Goal: Check status: Check status

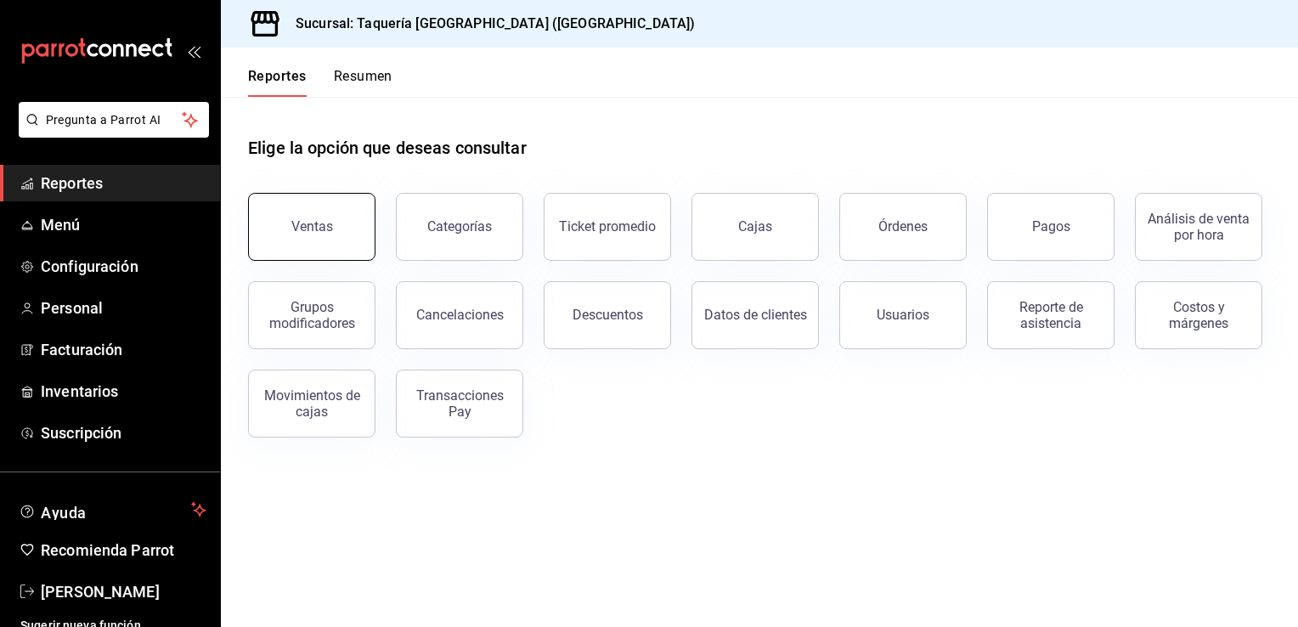
click at [323, 219] on div "Ventas" at bounding box center [312, 226] width 42 height 16
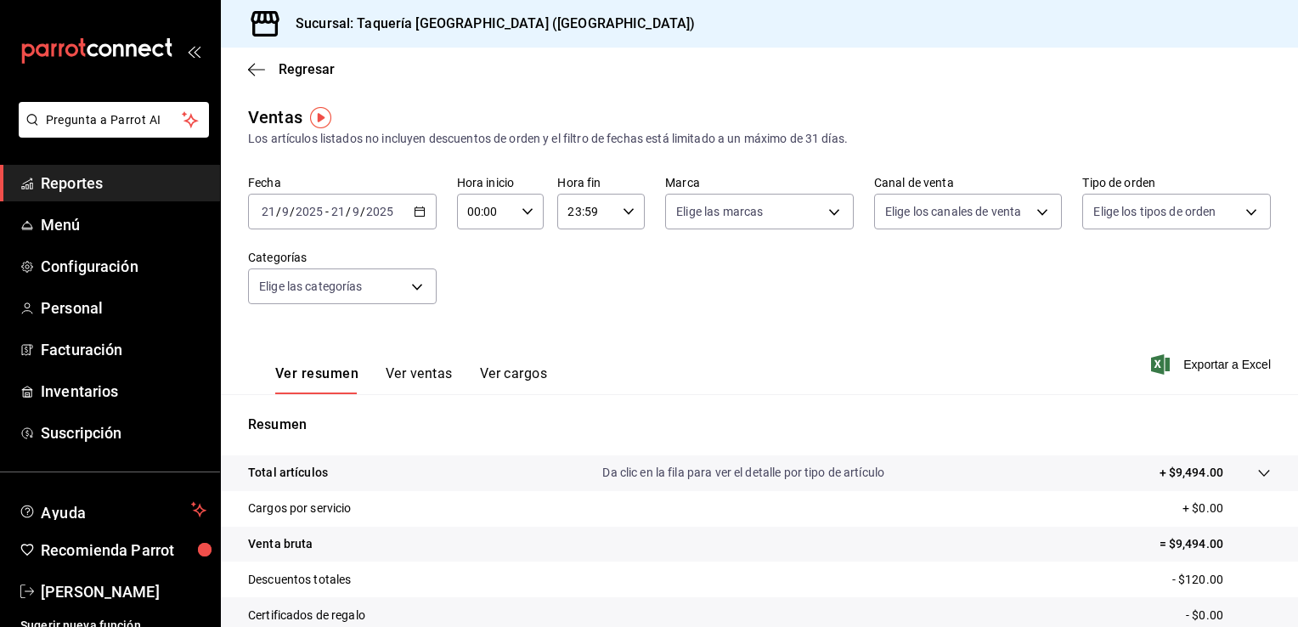
click at [414, 211] on icon "button" at bounding box center [420, 212] width 12 height 12
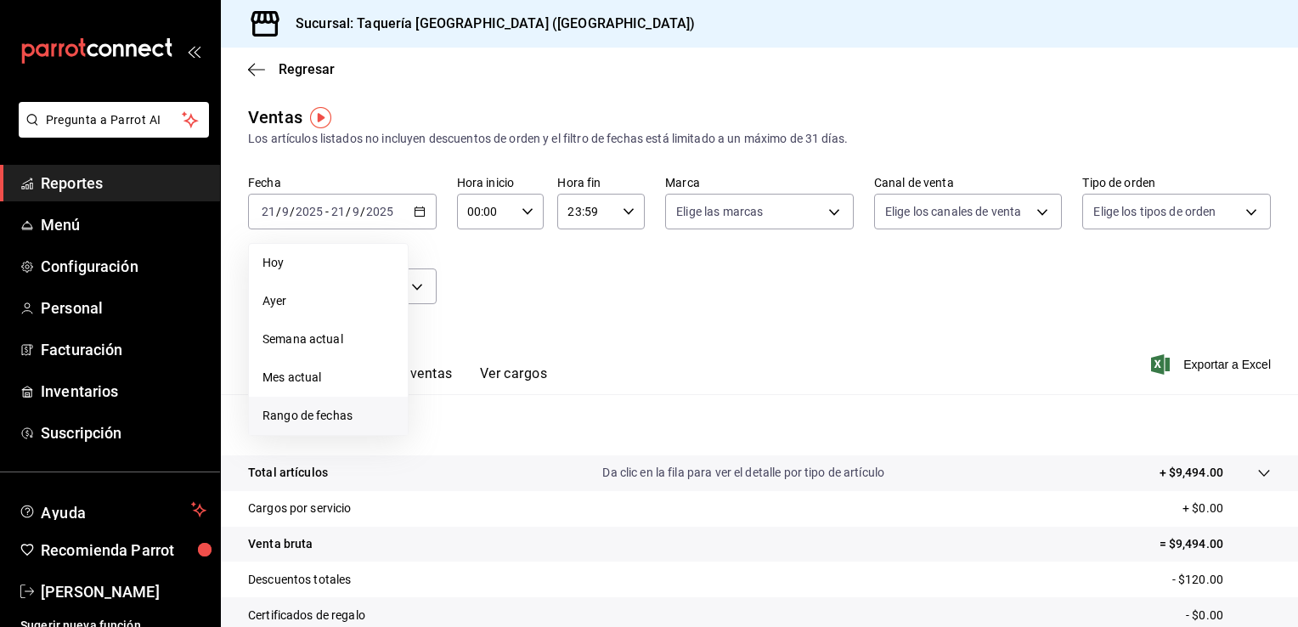
click at [330, 410] on span "Rango de fechas" at bounding box center [328, 416] width 132 height 18
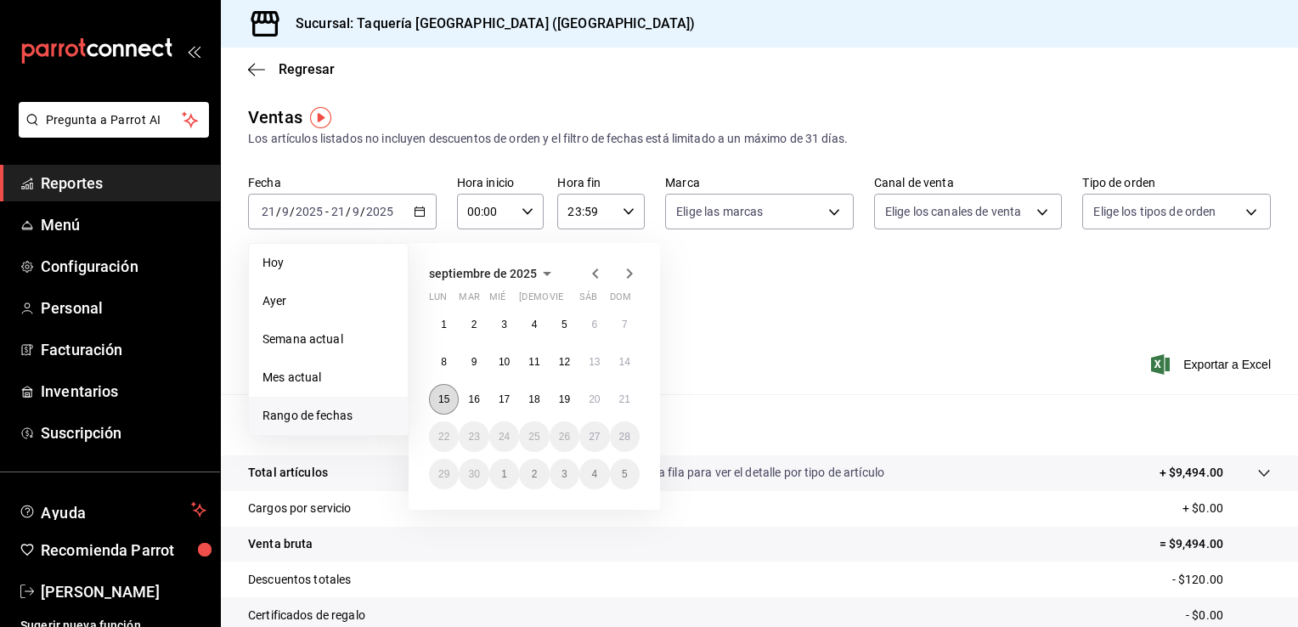
click at [448, 403] on abbr "15" at bounding box center [443, 399] width 11 height 12
click at [623, 398] on abbr "21" at bounding box center [624, 399] width 11 height 12
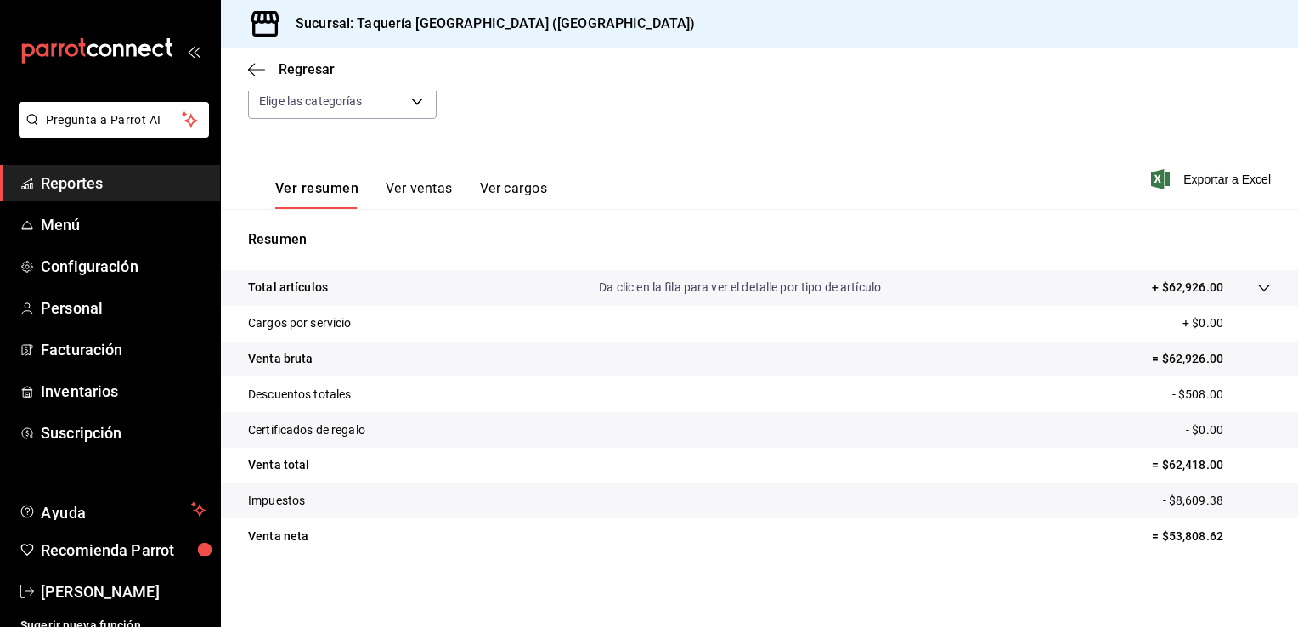
scroll to position [186, 0]
